Goal: Task Accomplishment & Management: Use online tool/utility

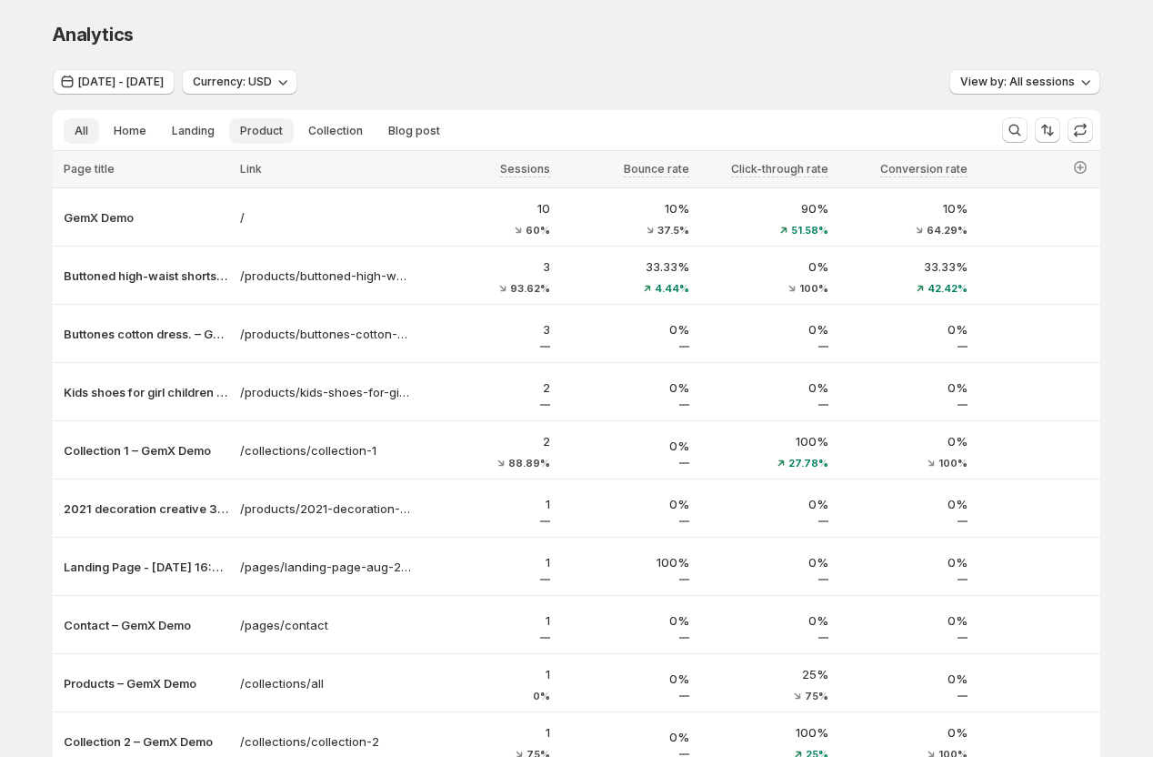
click at [246, 133] on span "Product" at bounding box center [261, 131] width 43 height 15
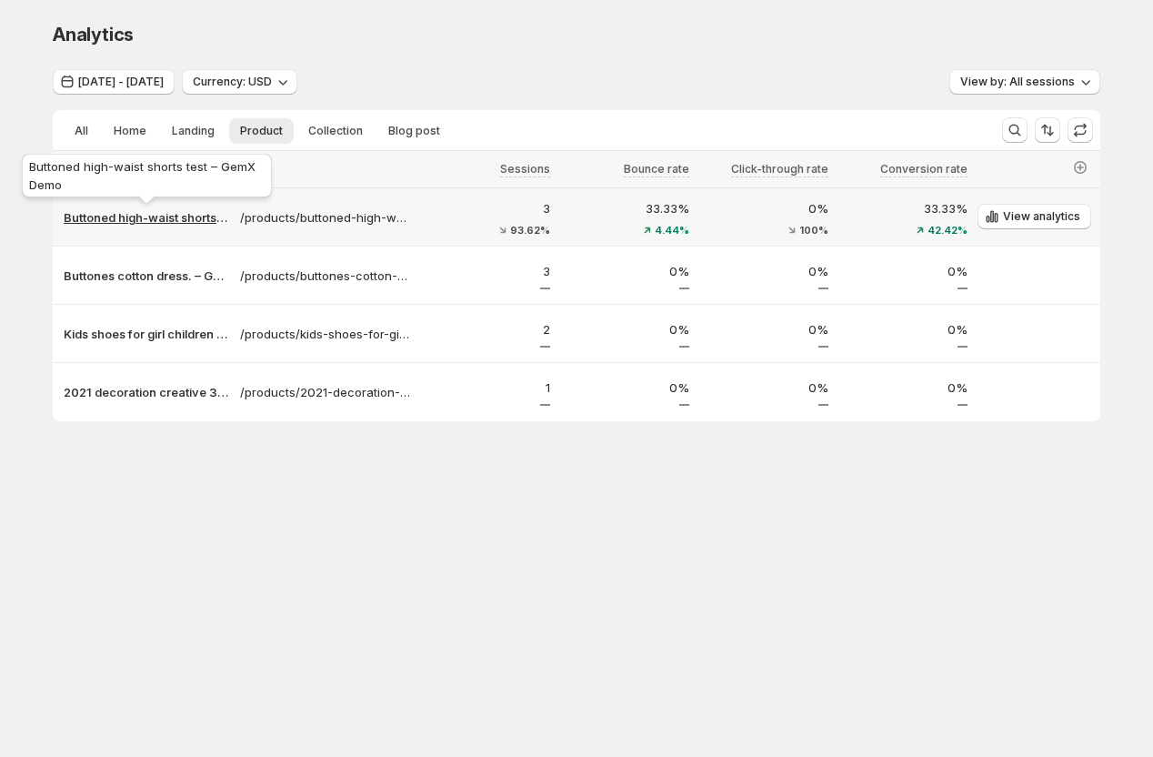
click at [134, 223] on p "Buttoned high-waist shorts test – GemX Demo" at bounding box center [147, 217] width 166 height 18
